Goal: Book appointment/travel/reservation

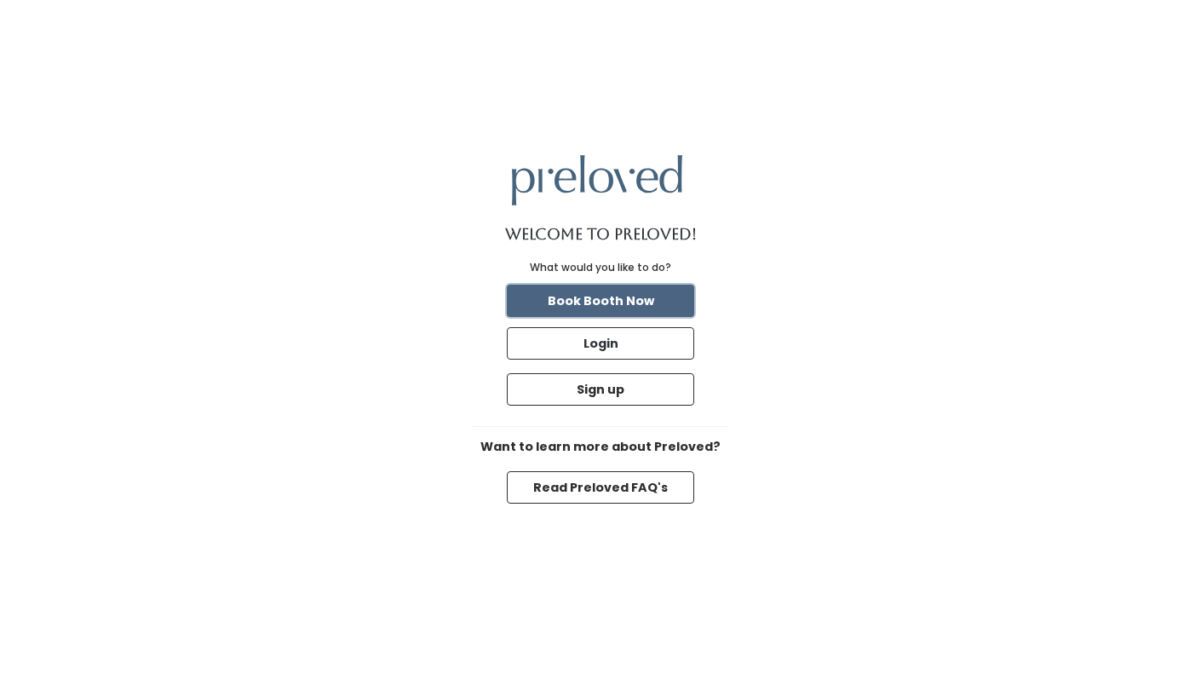
click at [642, 294] on button "Book Booth Now" at bounding box center [600, 301] width 187 height 32
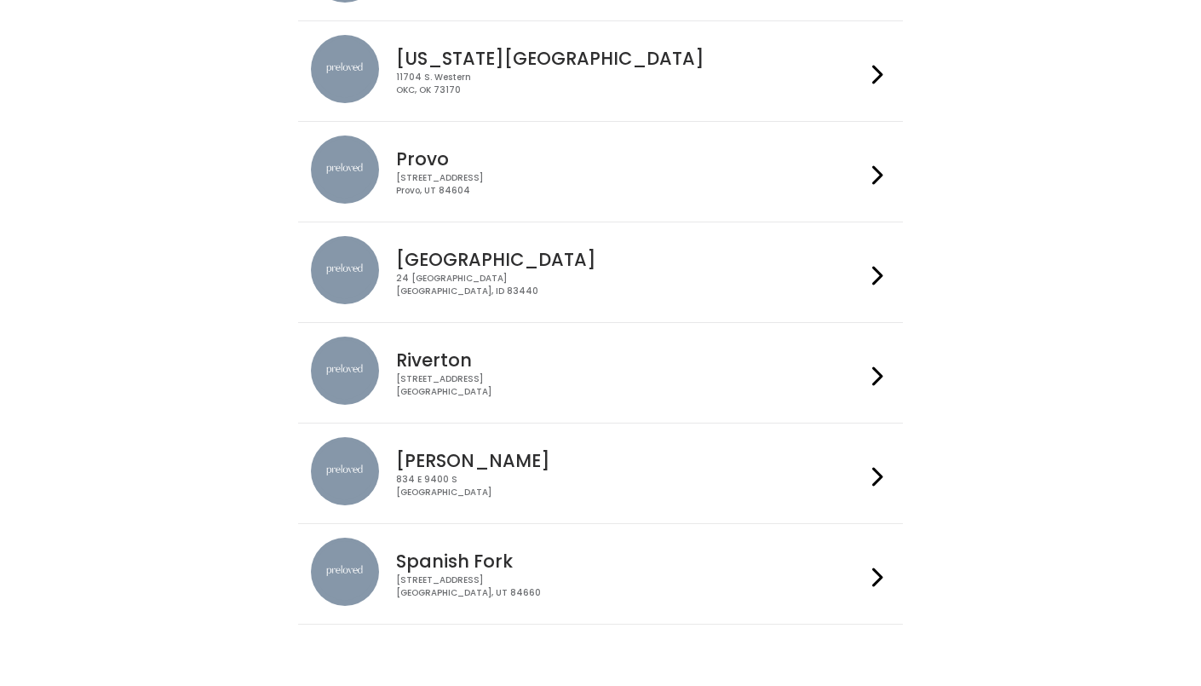
scroll to position [467, 0]
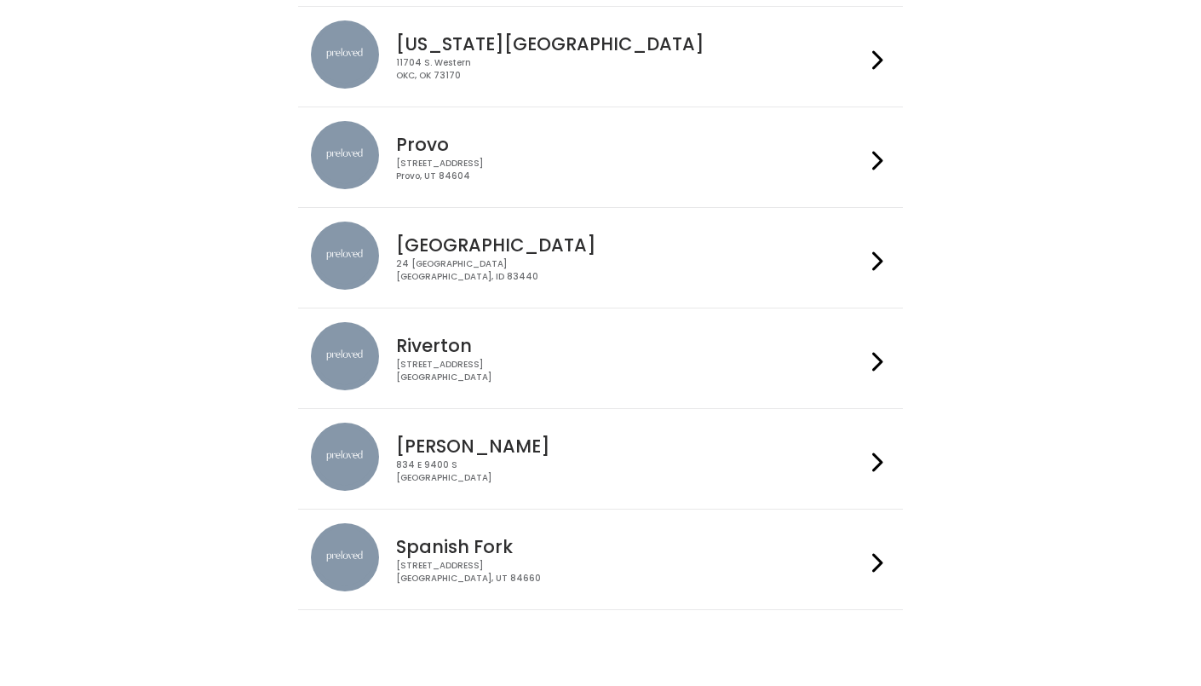
click at [503, 560] on div "244 N Main St Spanish Fork, UT 84660" at bounding box center [630, 572] width 469 height 25
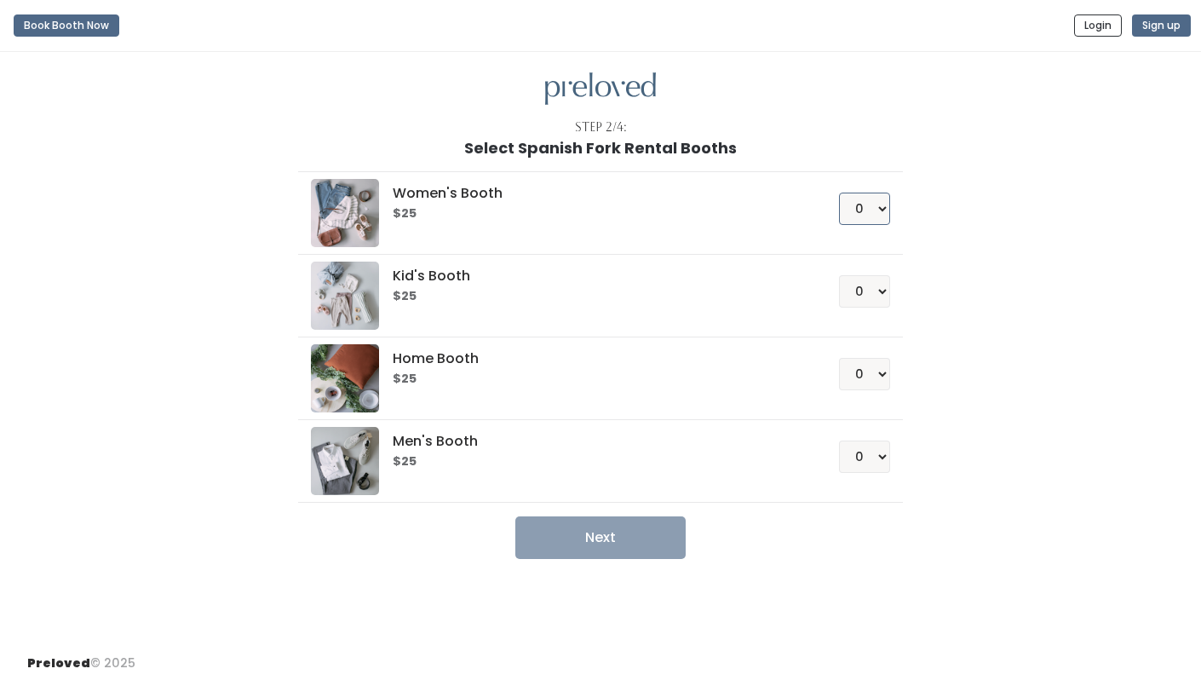
click at [884, 204] on select "0 1 2 3 4" at bounding box center [864, 209] width 51 height 32
select select "1"
click at [844, 193] on select "0 1 2 3 4" at bounding box center [864, 209] width 51 height 32
click at [884, 287] on select "0 1 2 3 4" at bounding box center [864, 291] width 51 height 32
select select "1"
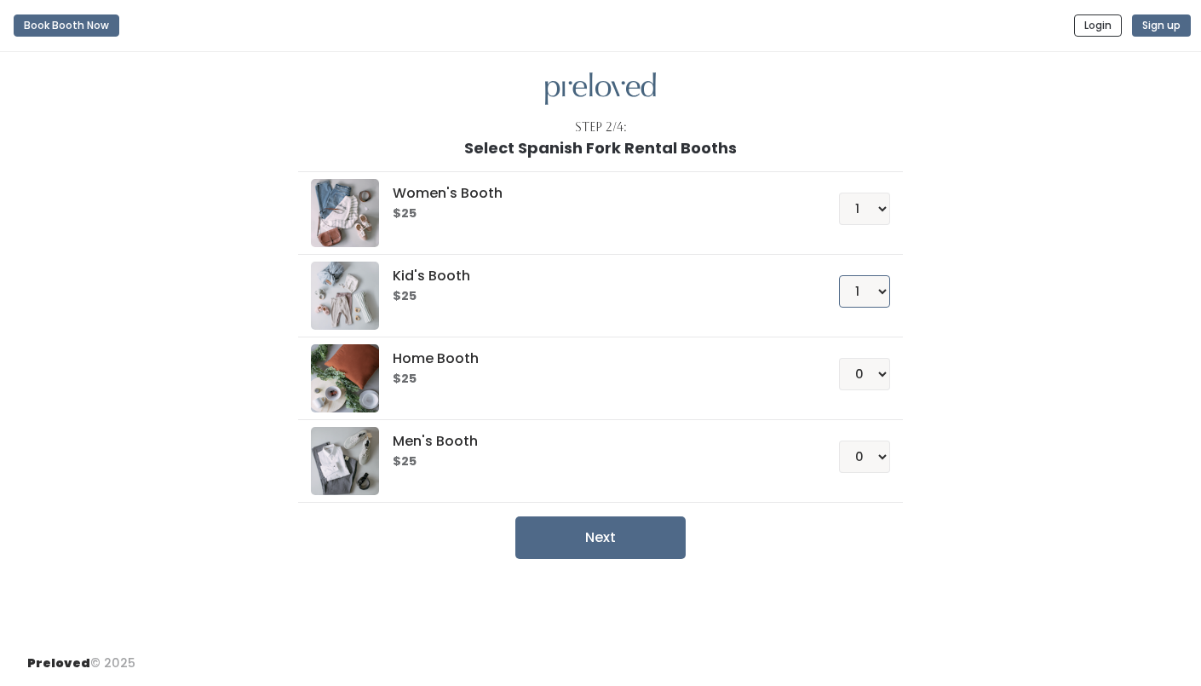
click at [844, 275] on select "0 1 2 3 4" at bounding box center [864, 291] width 51 height 32
click at [633, 542] on button "Next" at bounding box center [600, 537] width 170 height 43
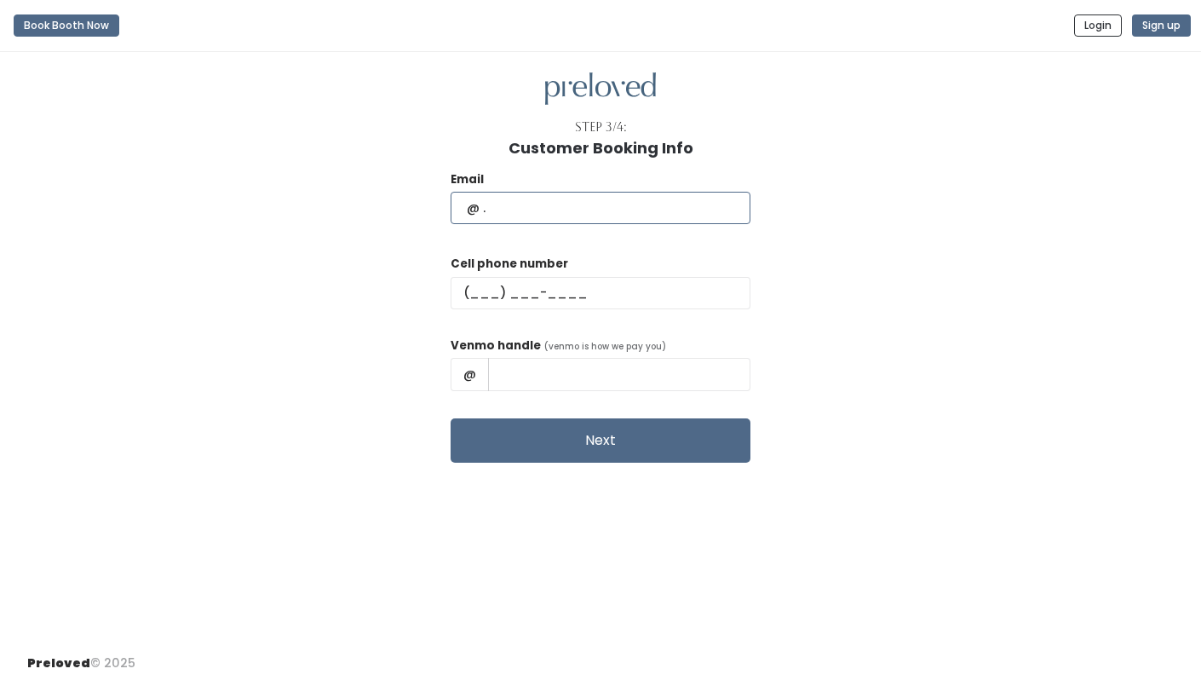
click at [552, 193] on input "text" at bounding box center [601, 208] width 300 height 32
type input "traci"
type input "Traci.weston@gmail.com"
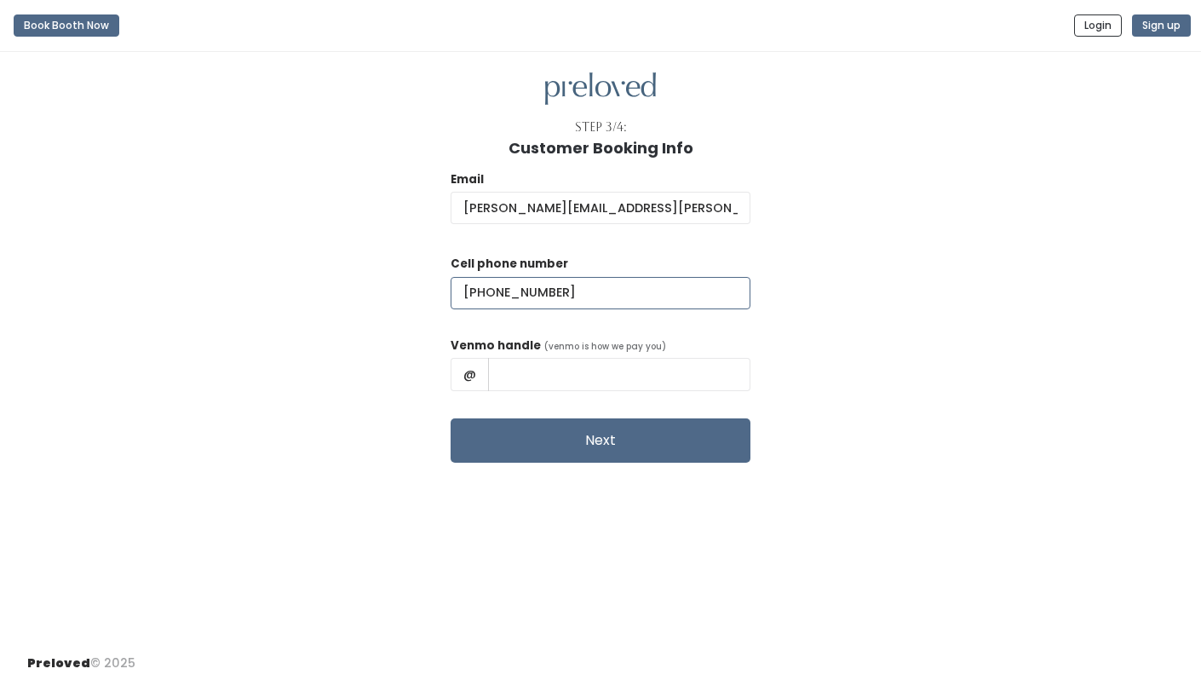
type input "(435) 590-0571"
click at [591, 382] on input "text" at bounding box center [619, 374] width 262 height 32
type input "Traci-Weston"
click at [404, 421] on div "Email Traci.weston@gmail.com Cell phone number (435) 590-0571 Venmo handle (ven…" at bounding box center [600, 310] width 1147 height 306
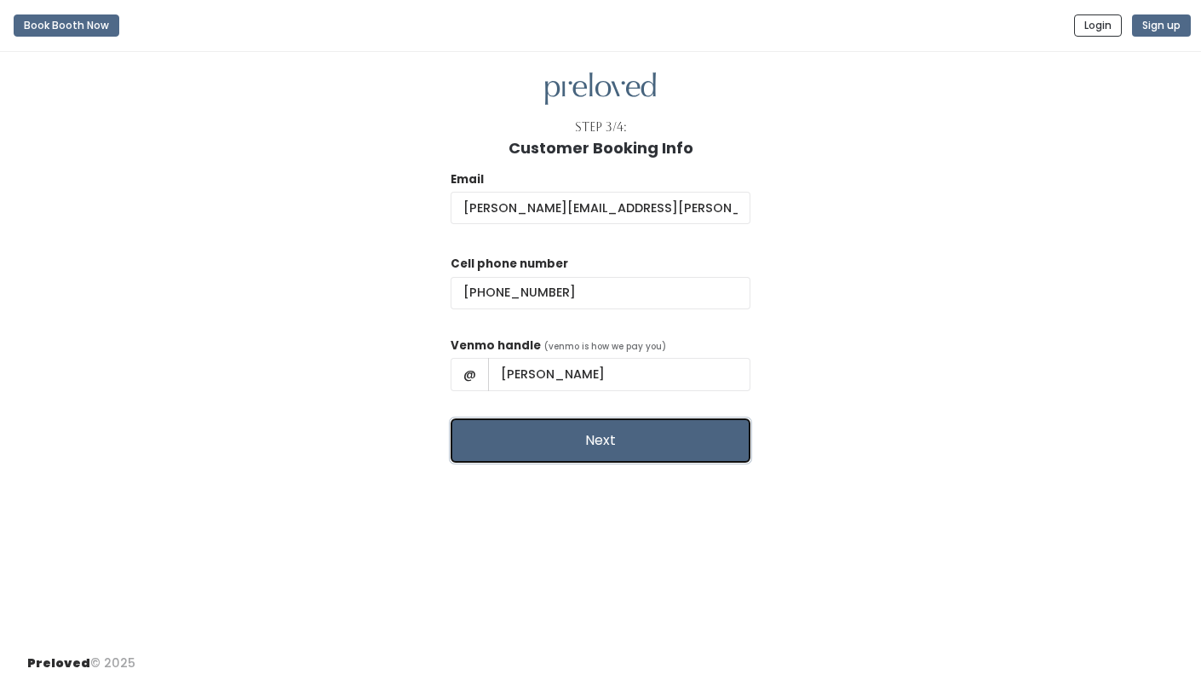
click at [581, 452] on button "Next" at bounding box center [601, 440] width 300 height 44
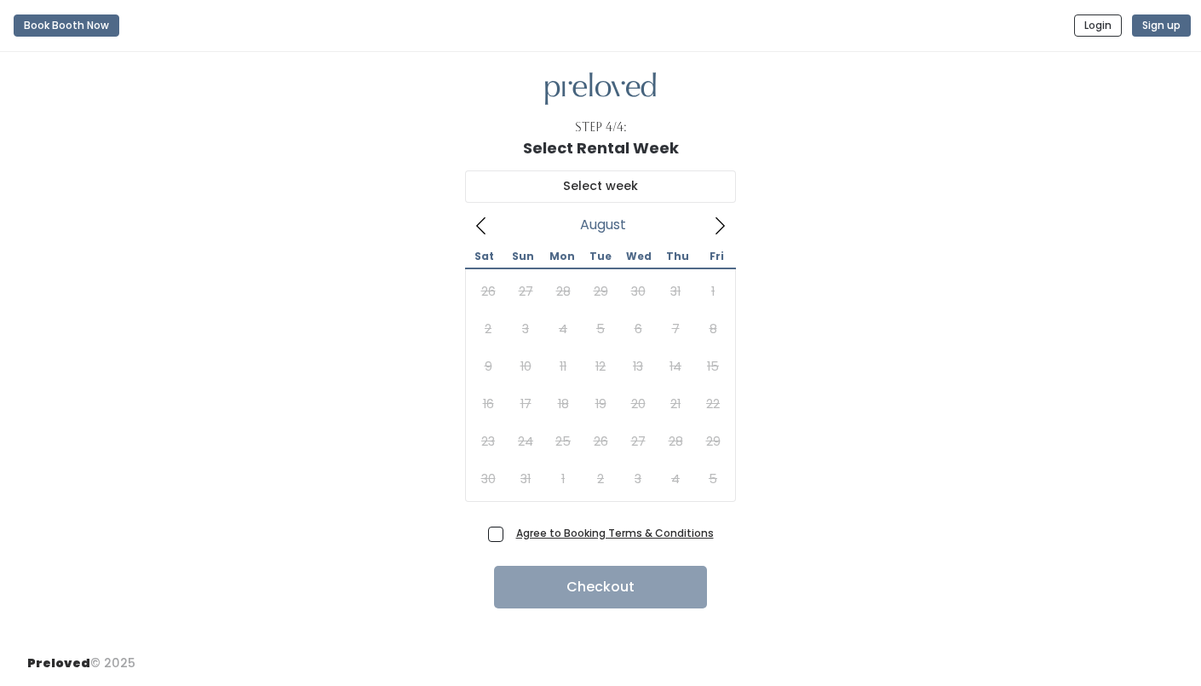
click at [717, 218] on icon at bounding box center [720, 225] width 19 height 19
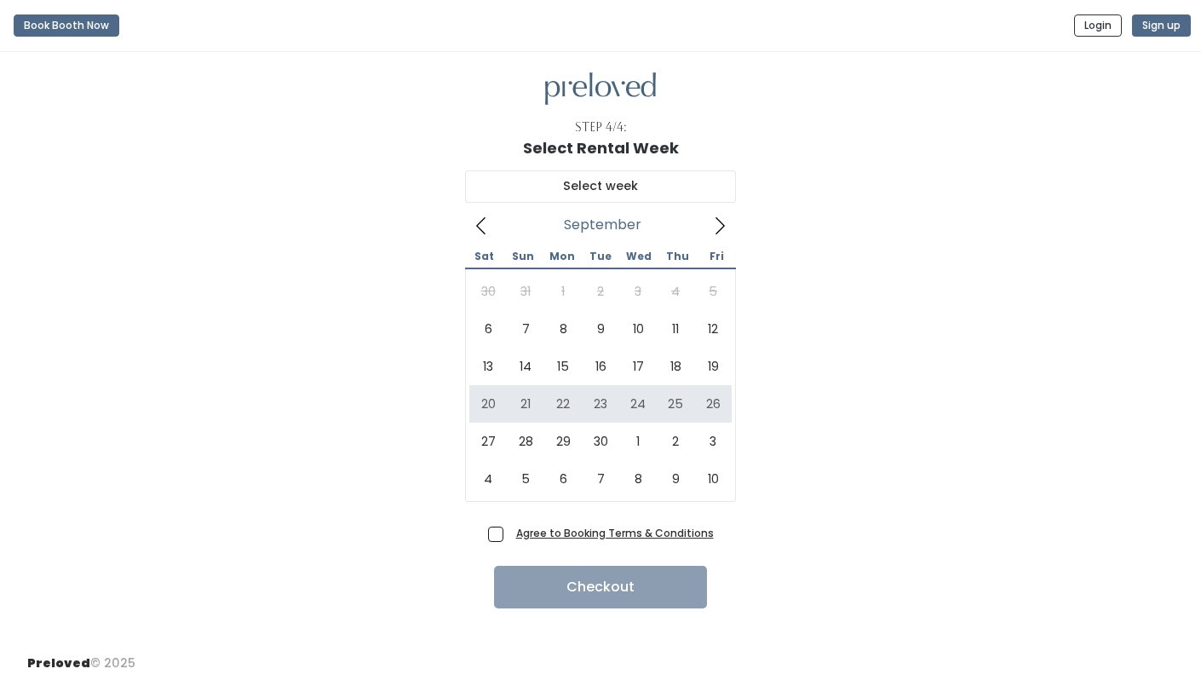
click at [721, 227] on icon at bounding box center [720, 225] width 9 height 17
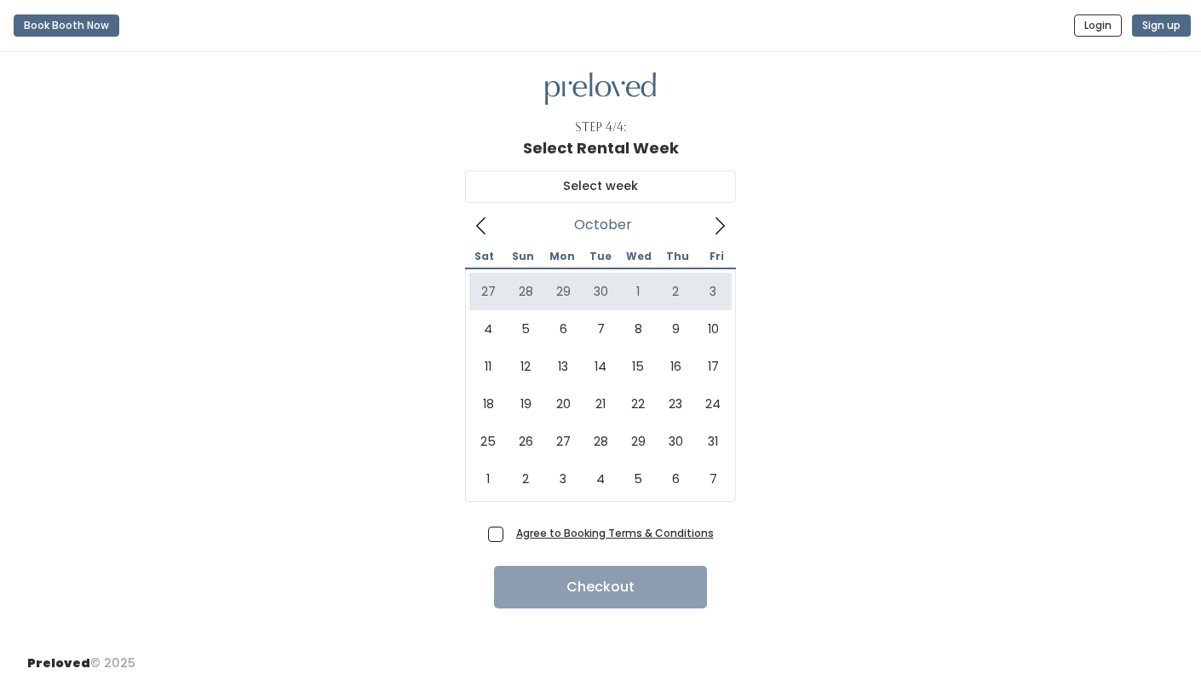
click at [483, 229] on icon at bounding box center [481, 225] width 19 height 19
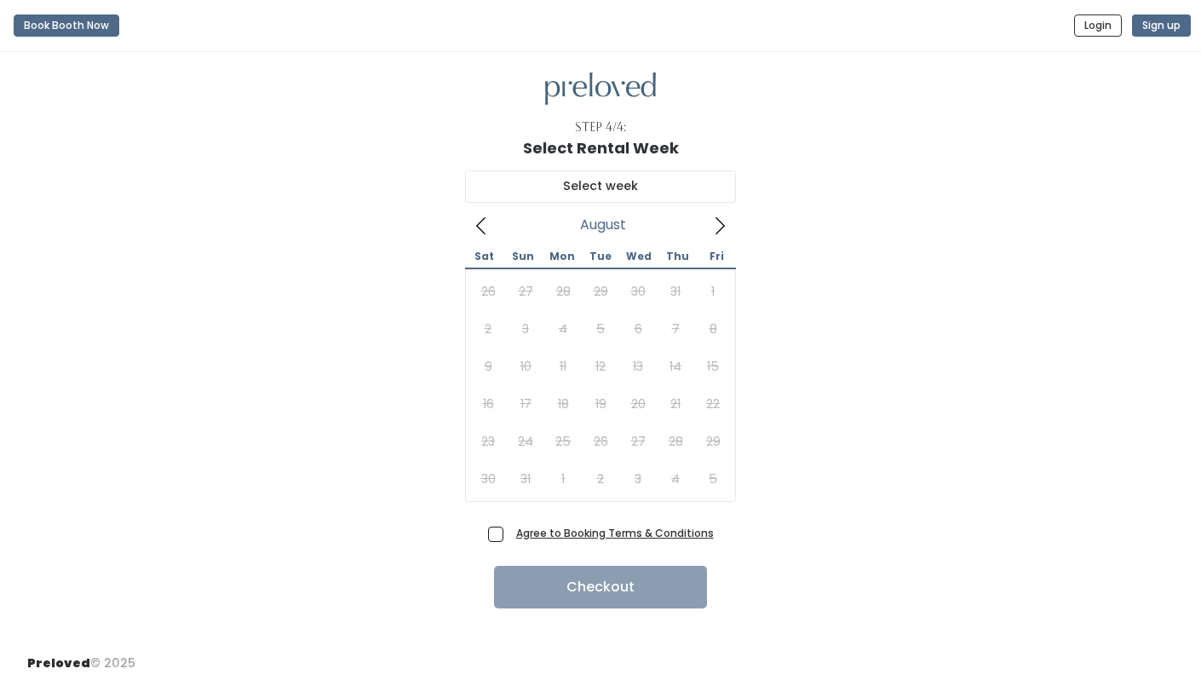
click at [483, 229] on icon at bounding box center [481, 225] width 19 height 19
click at [718, 228] on icon at bounding box center [720, 225] width 9 height 17
